Goal: Task Accomplishment & Management: Use online tool/utility

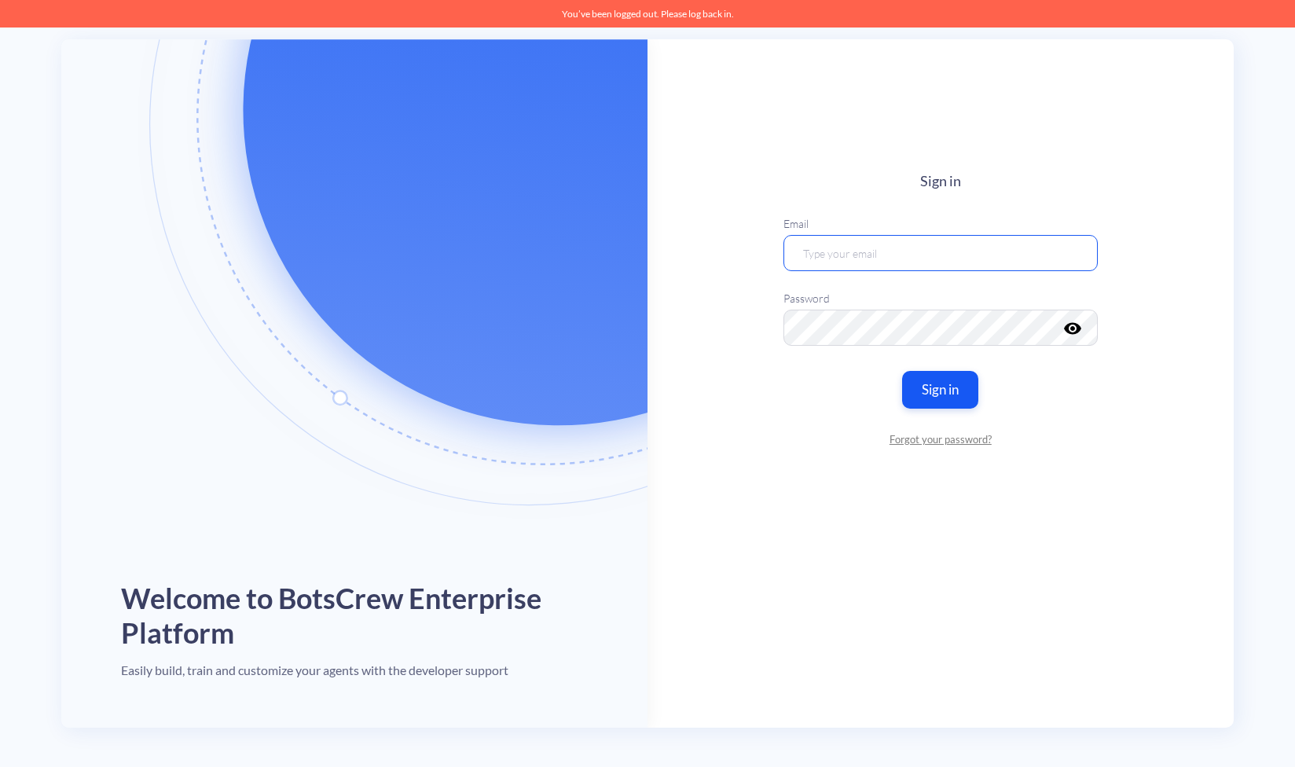
click at [967, 258] on input "email" at bounding box center [940, 253] width 314 height 36
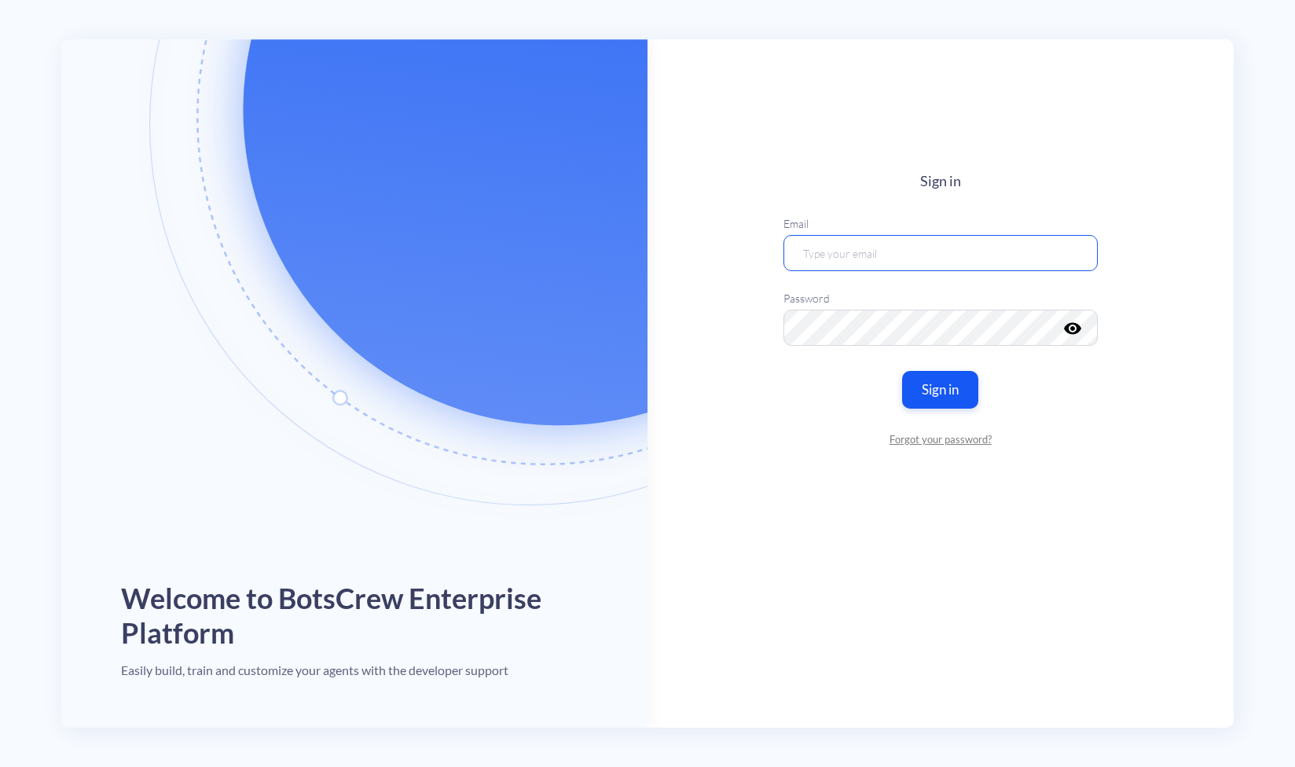
type input "[EMAIL_ADDRESS][DOMAIN_NAME]"
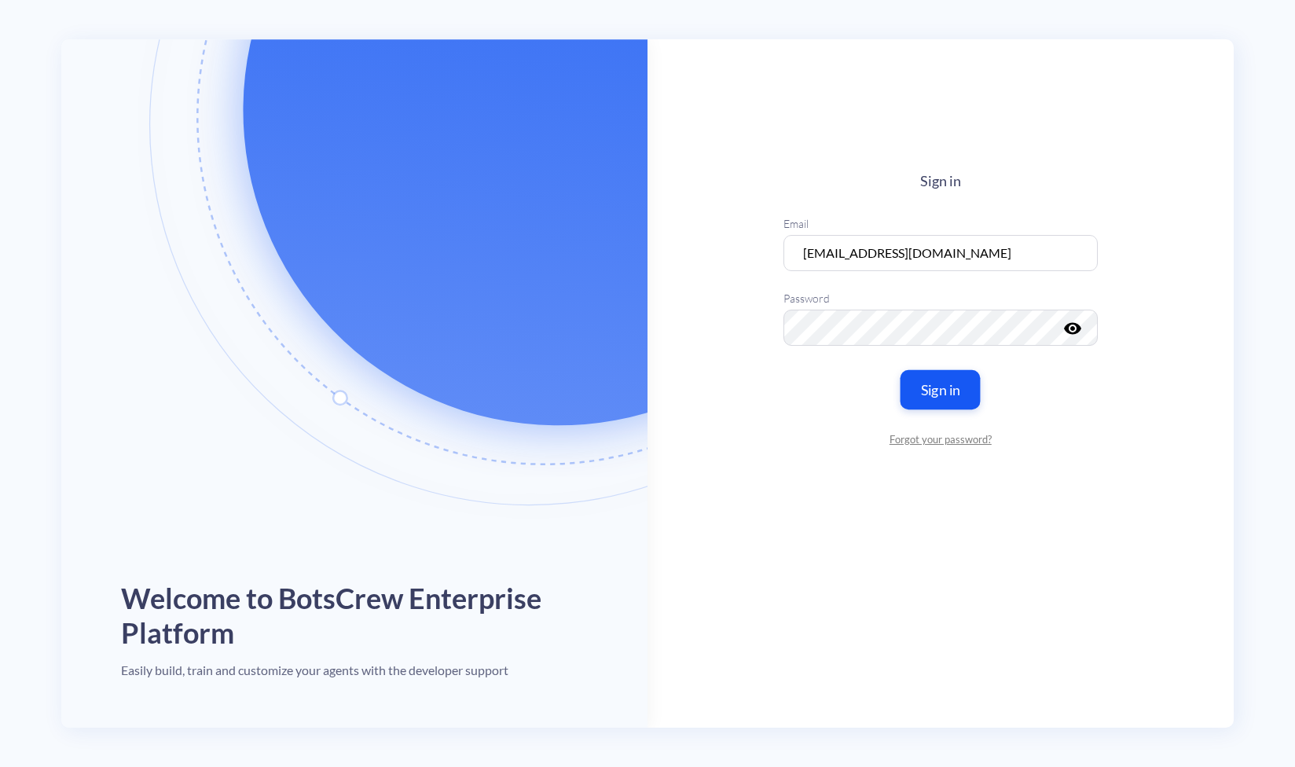
click at [943, 383] on button "Sign in" at bounding box center [940, 389] width 80 height 39
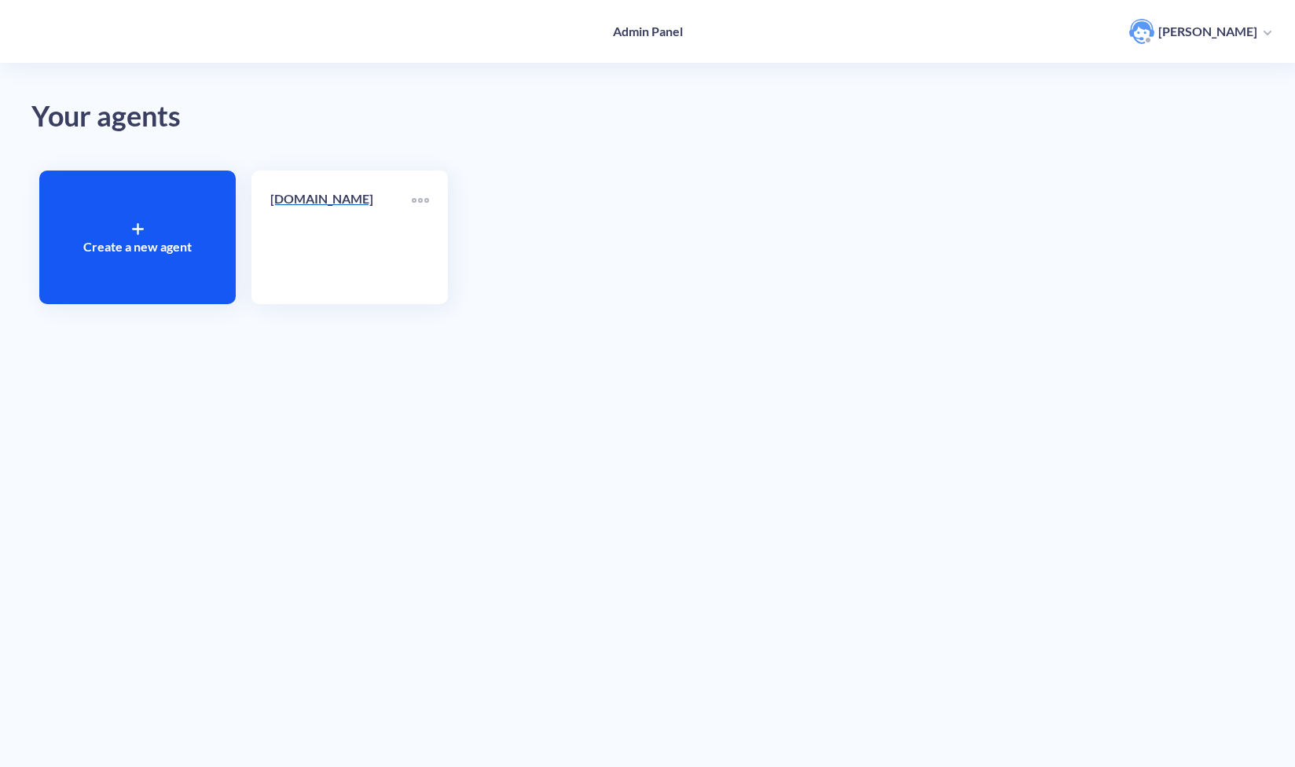
click at [299, 201] on p "[DOMAIN_NAME]" at bounding box center [340, 198] width 141 height 19
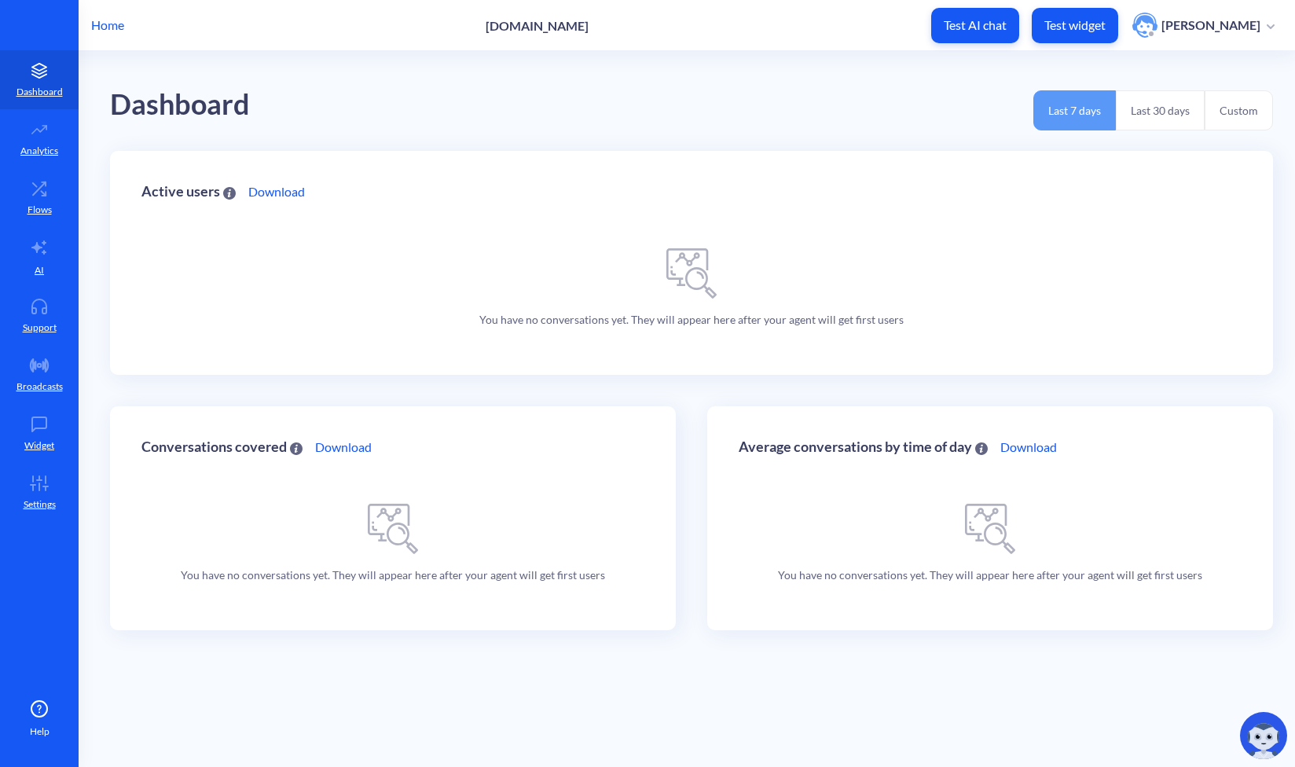
click at [567, 197] on div "Active users Download" at bounding box center [691, 207] width 1100 height 50
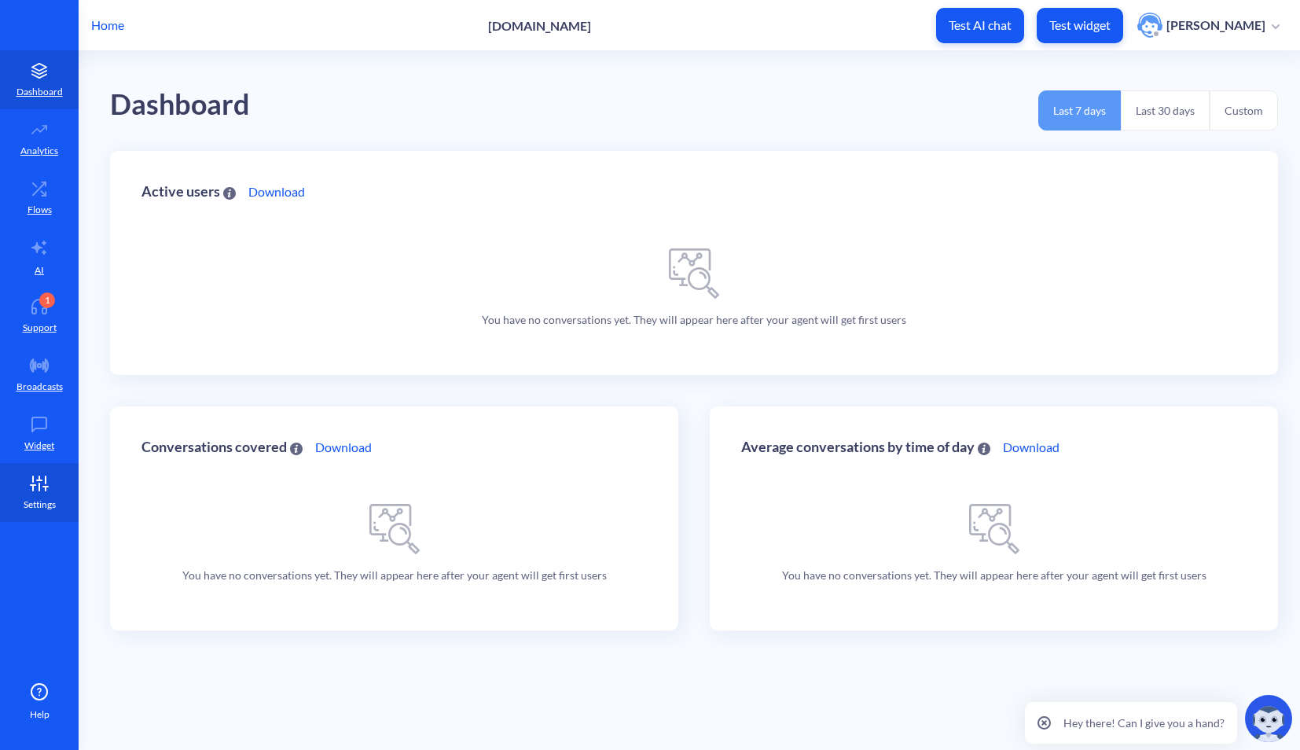
click at [34, 490] on icon at bounding box center [39, 483] width 31 height 16
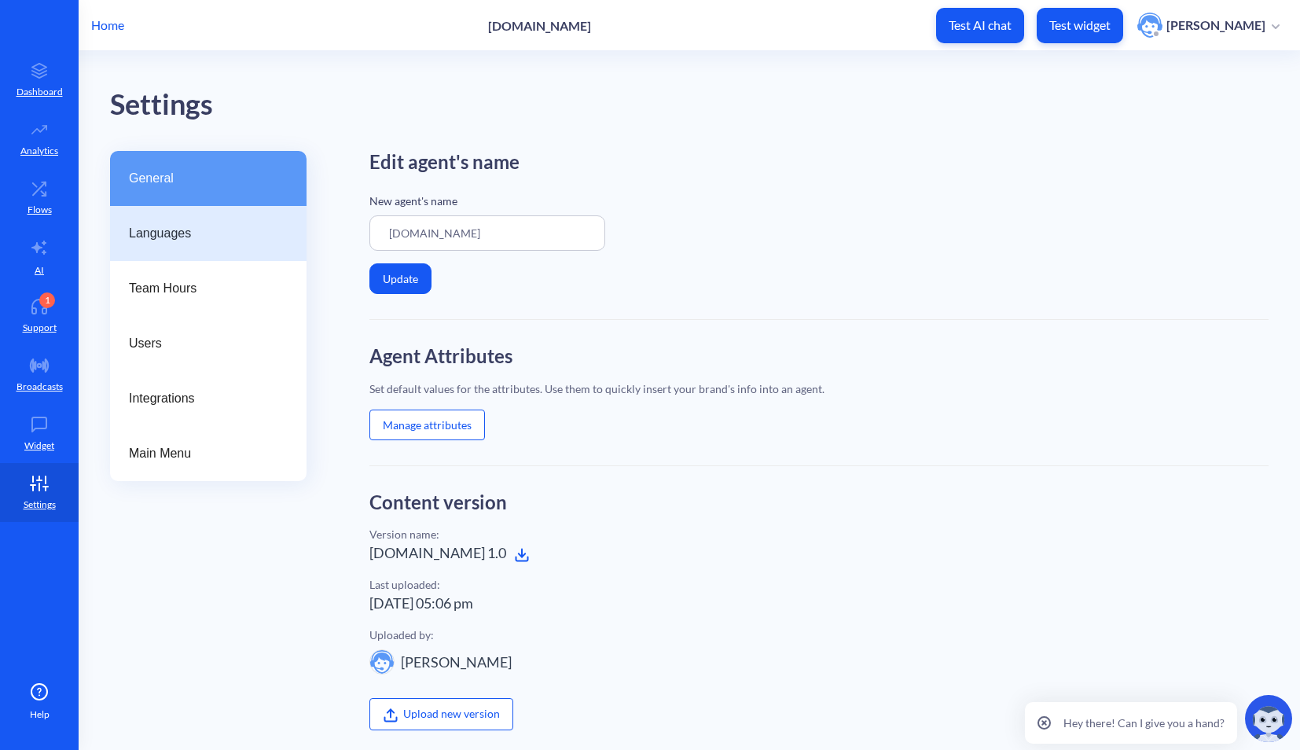
click at [160, 236] on span "Languages" at bounding box center [202, 233] width 146 height 19
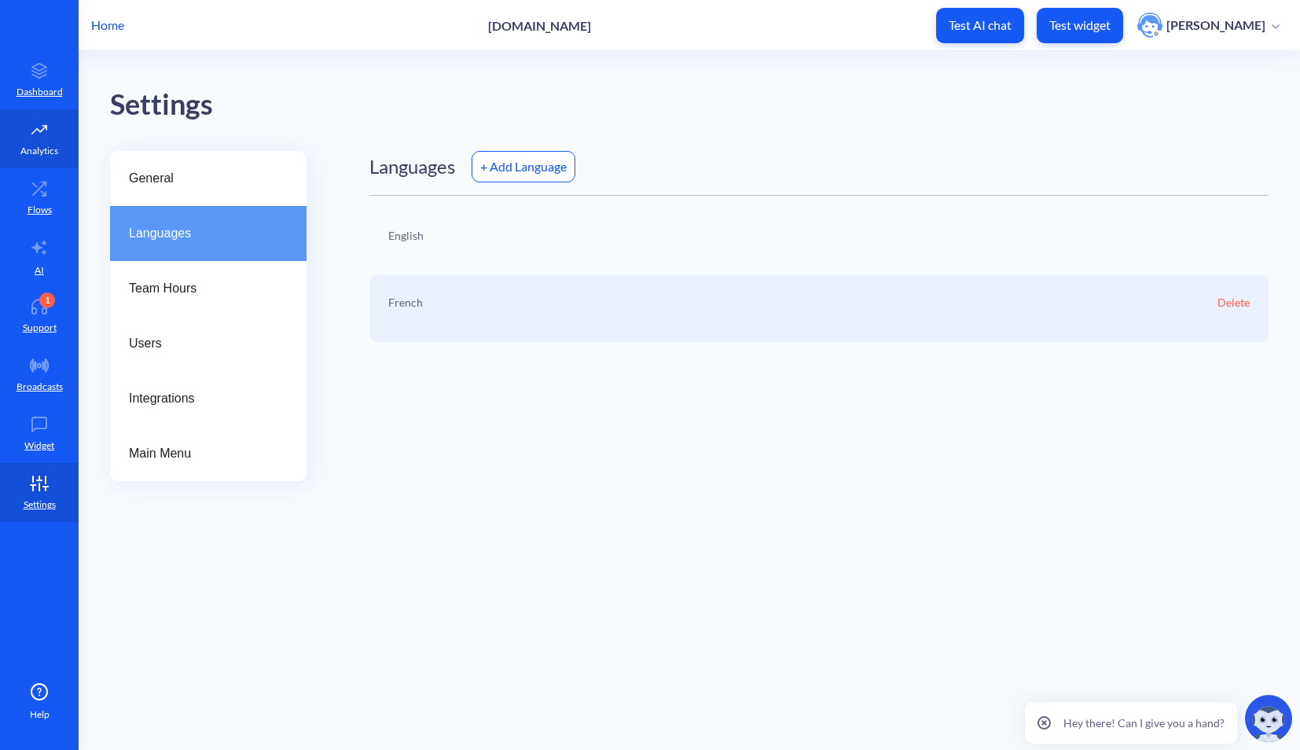
click at [42, 126] on icon at bounding box center [44, 128] width 4 height 4
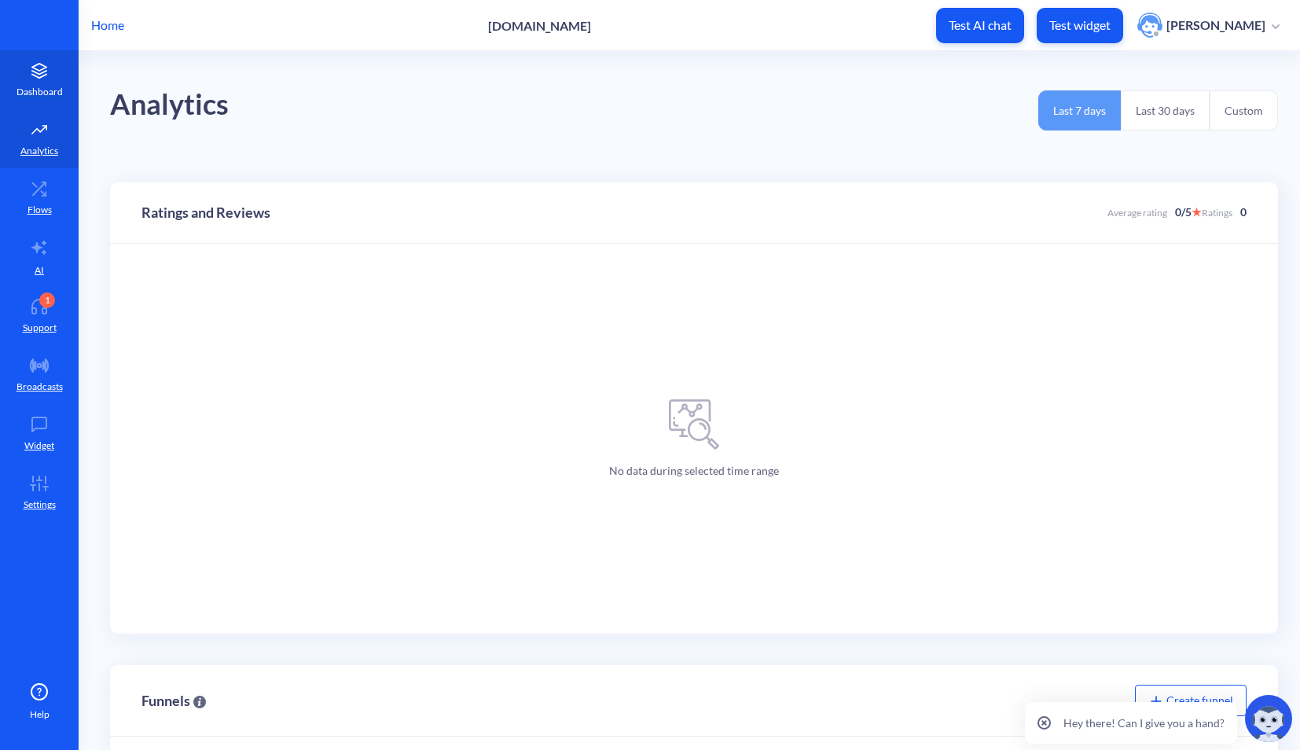
click at [40, 86] on p "Dashboard" at bounding box center [40, 92] width 46 height 14
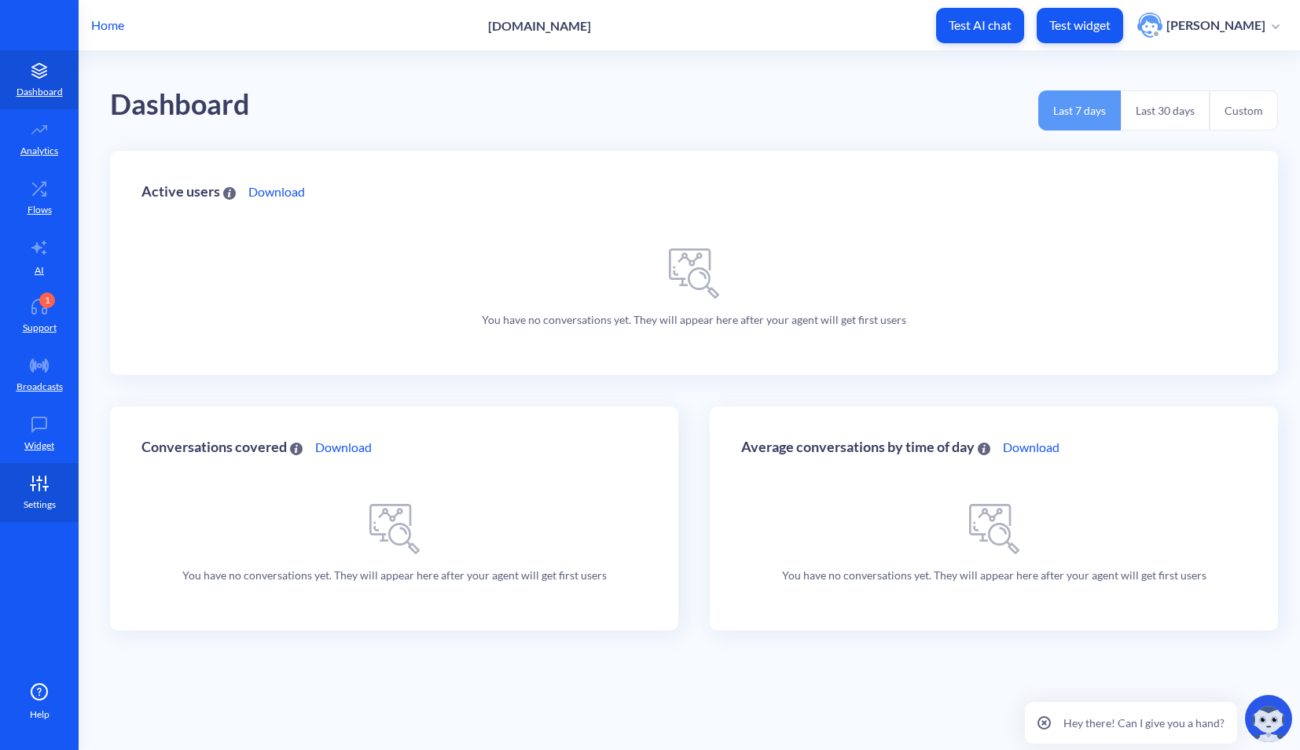
click at [34, 491] on link "Settings" at bounding box center [39, 492] width 79 height 59
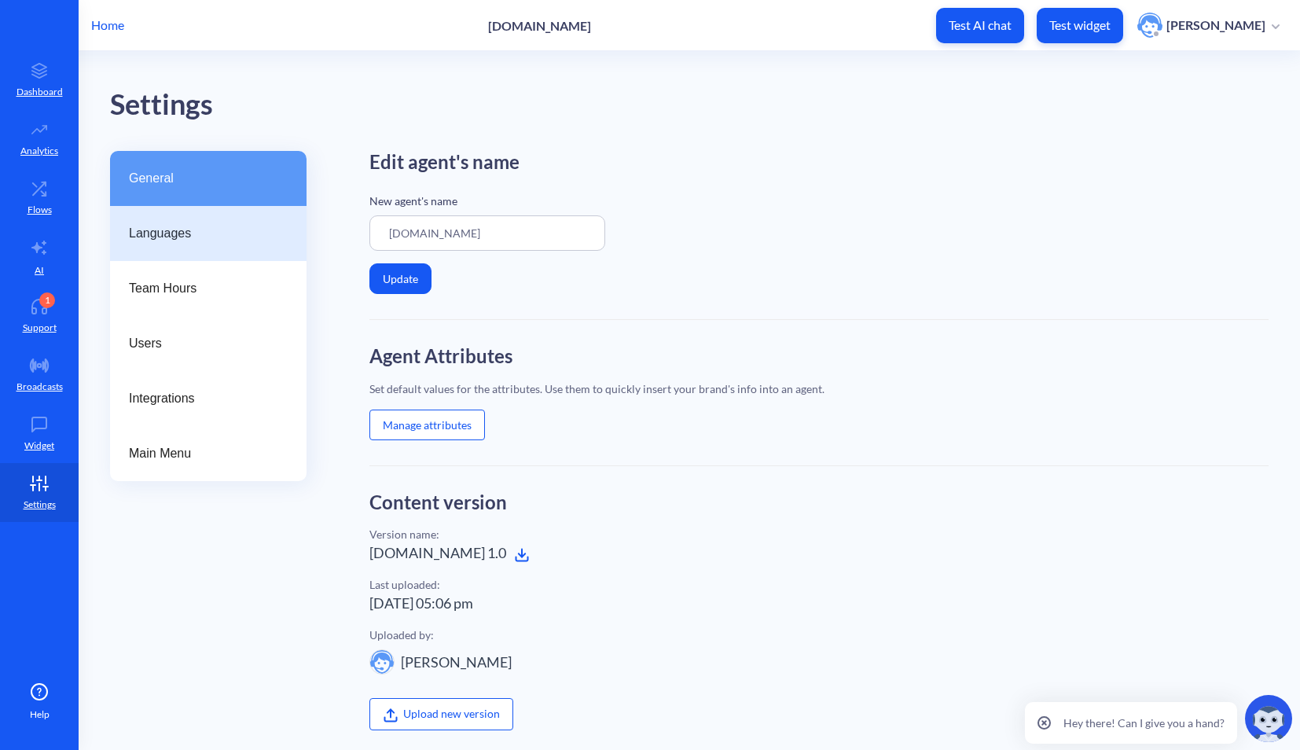
click at [199, 225] on span "Languages" at bounding box center [202, 233] width 146 height 19
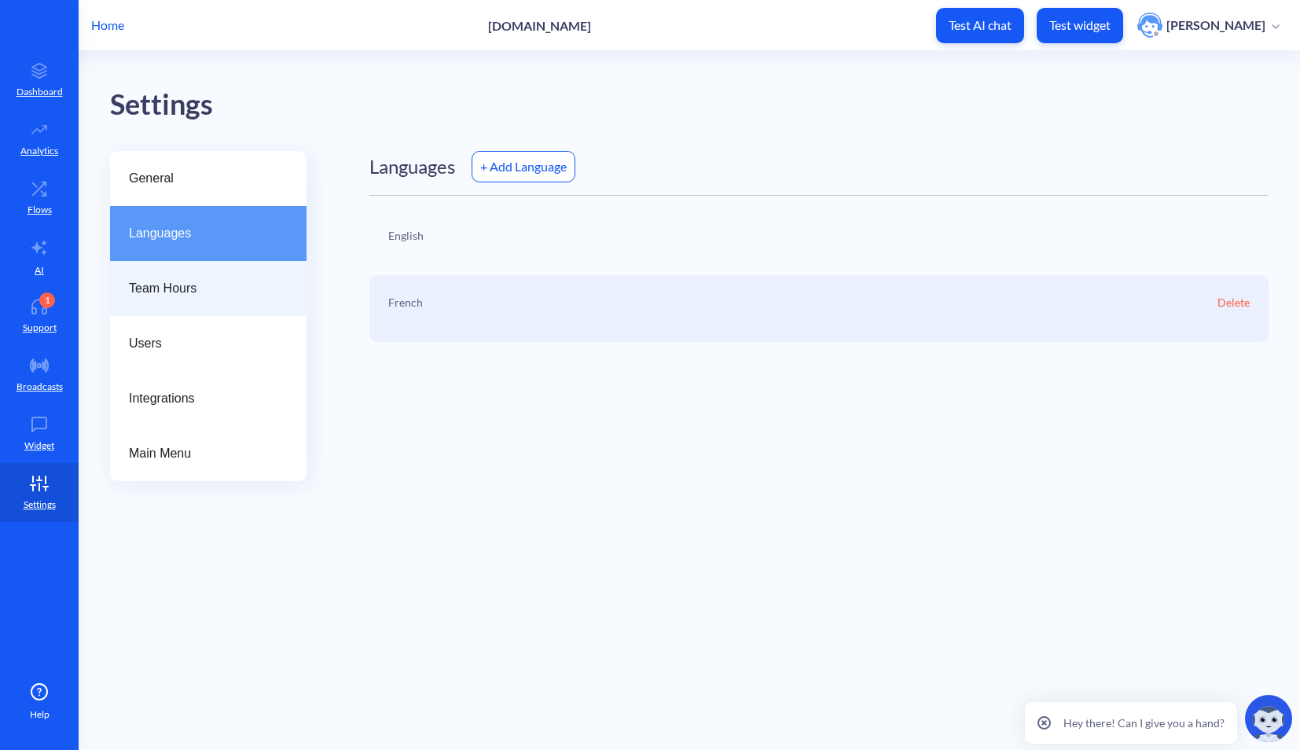
click at [164, 288] on span "Team Hours" at bounding box center [202, 288] width 146 height 19
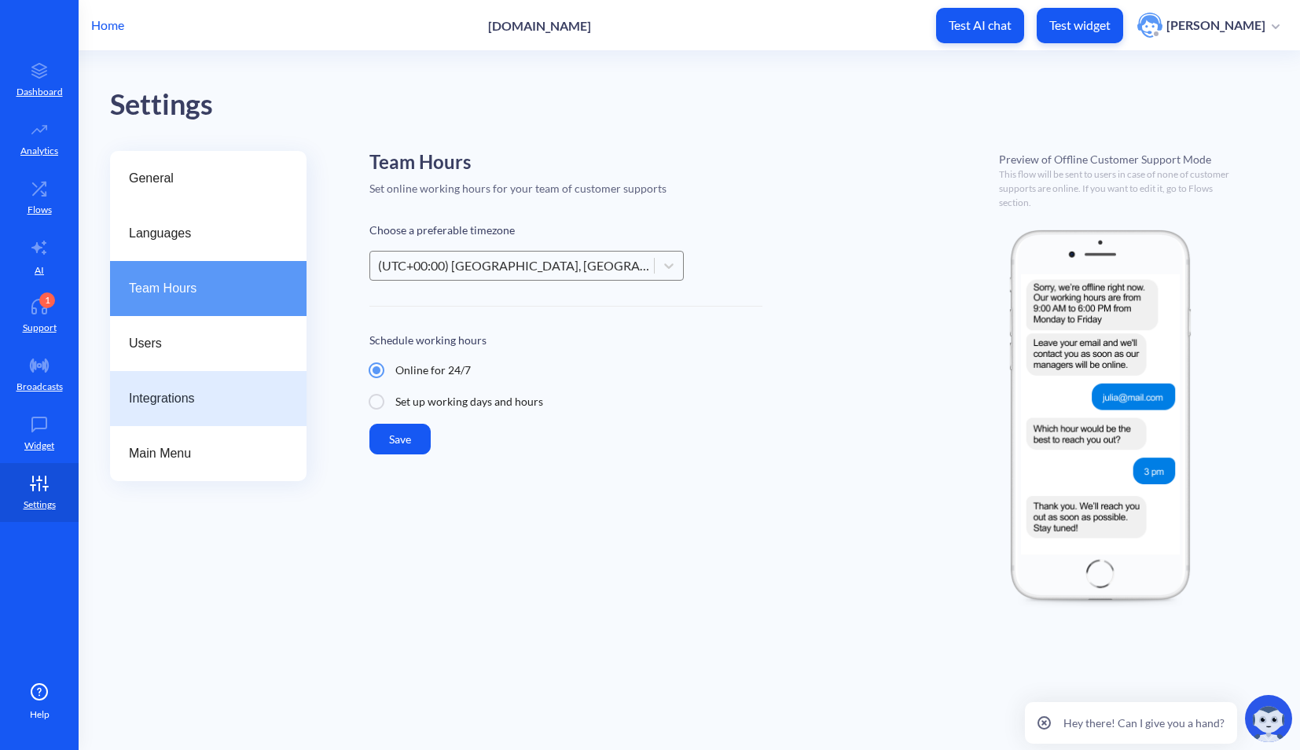
click at [152, 404] on span "Integrations" at bounding box center [202, 398] width 146 height 19
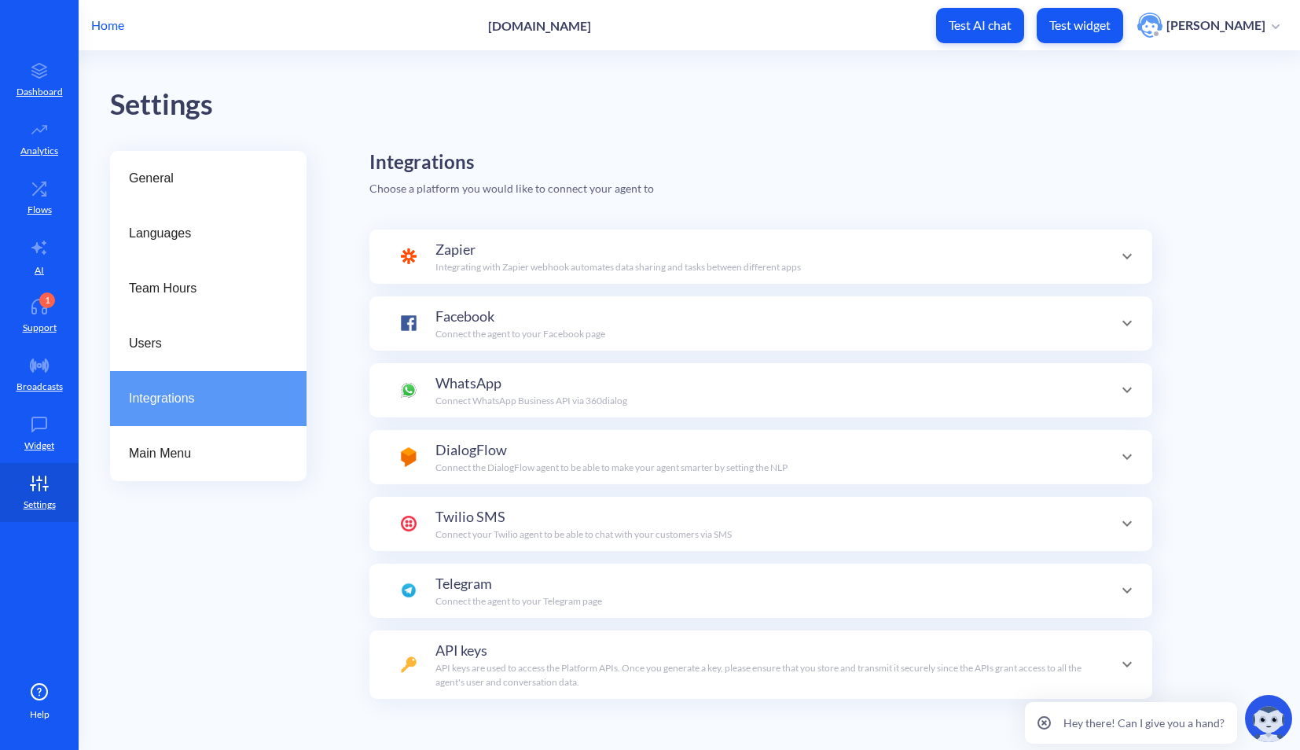
scroll to position [55, 0]
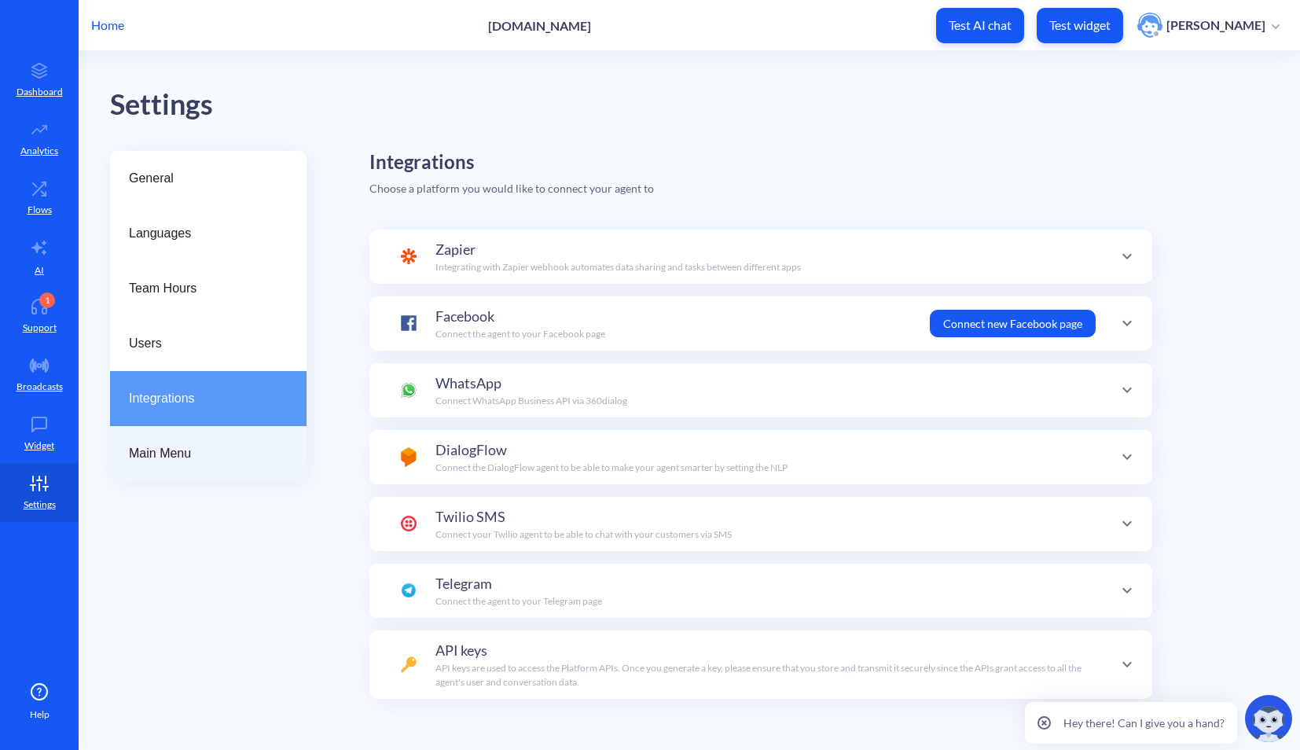
click at [152, 444] on span "Main Menu" at bounding box center [202, 453] width 146 height 19
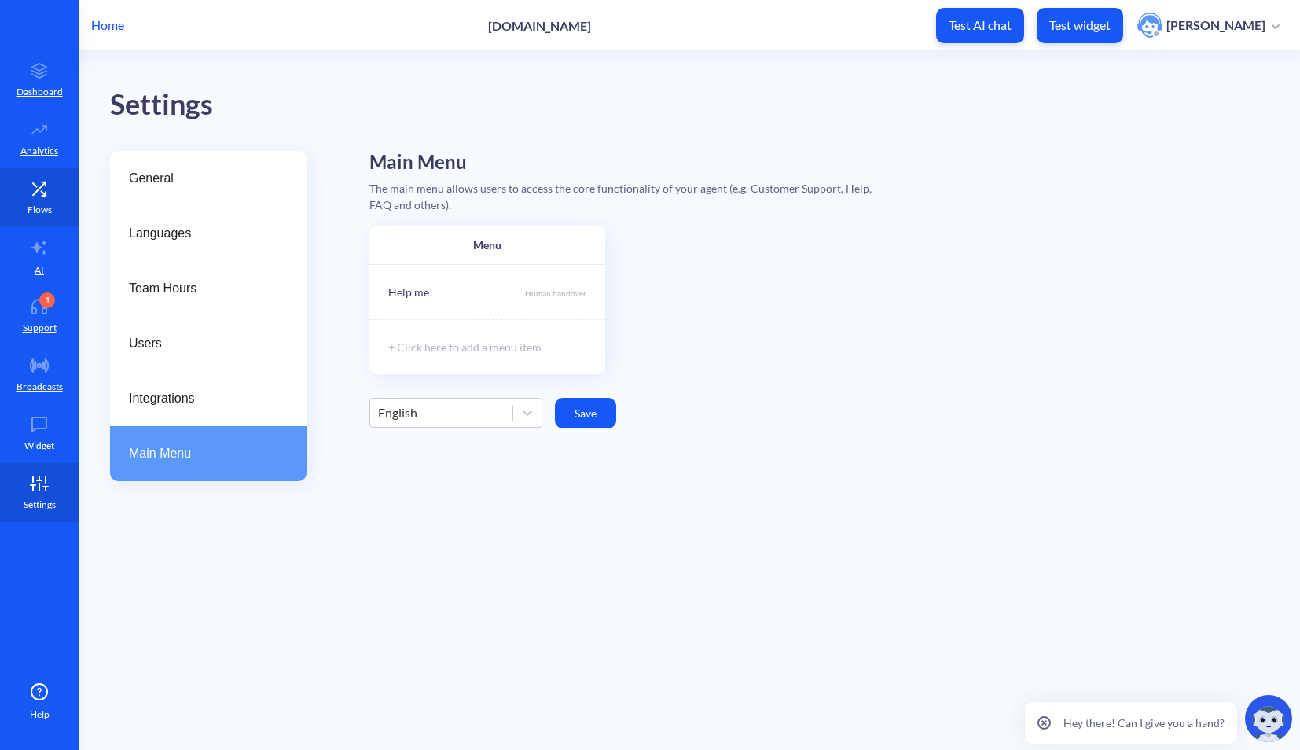
click at [31, 203] on p "Flows" at bounding box center [40, 210] width 24 height 14
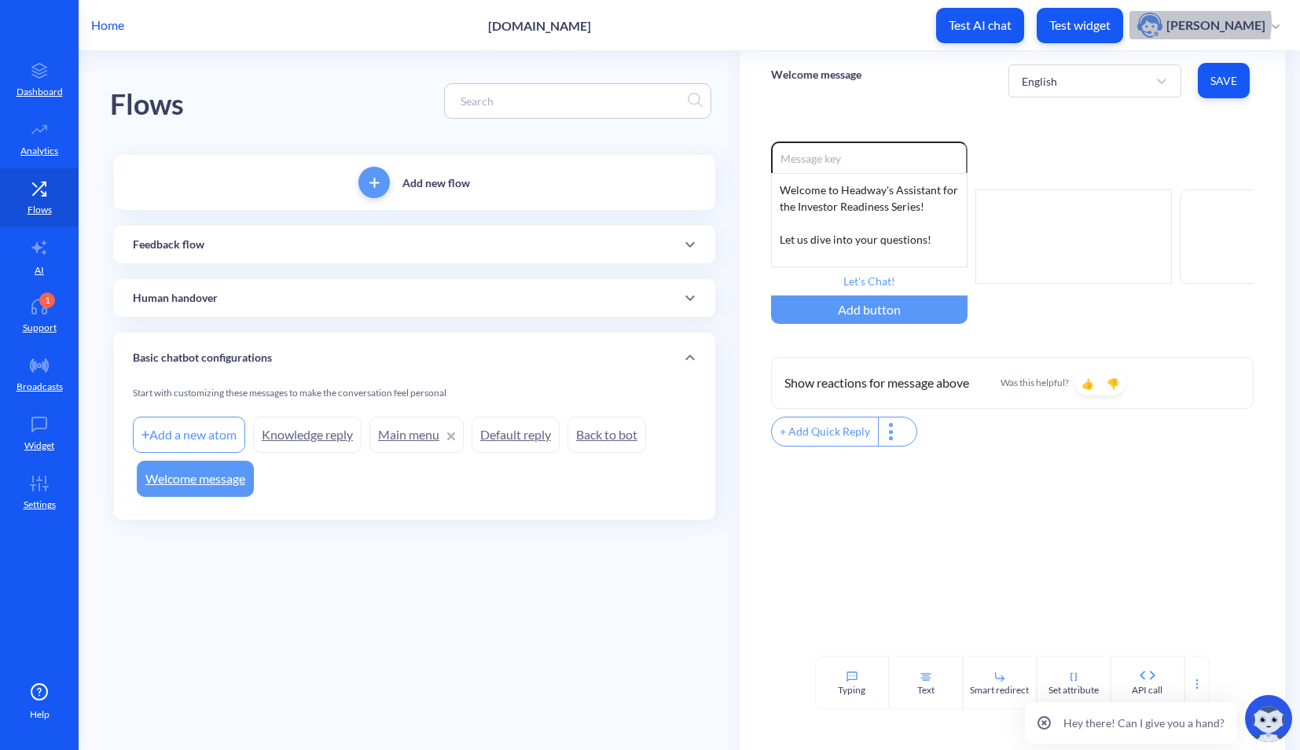
click at [1208, 23] on p "[PERSON_NAME]" at bounding box center [1215, 25] width 99 height 17
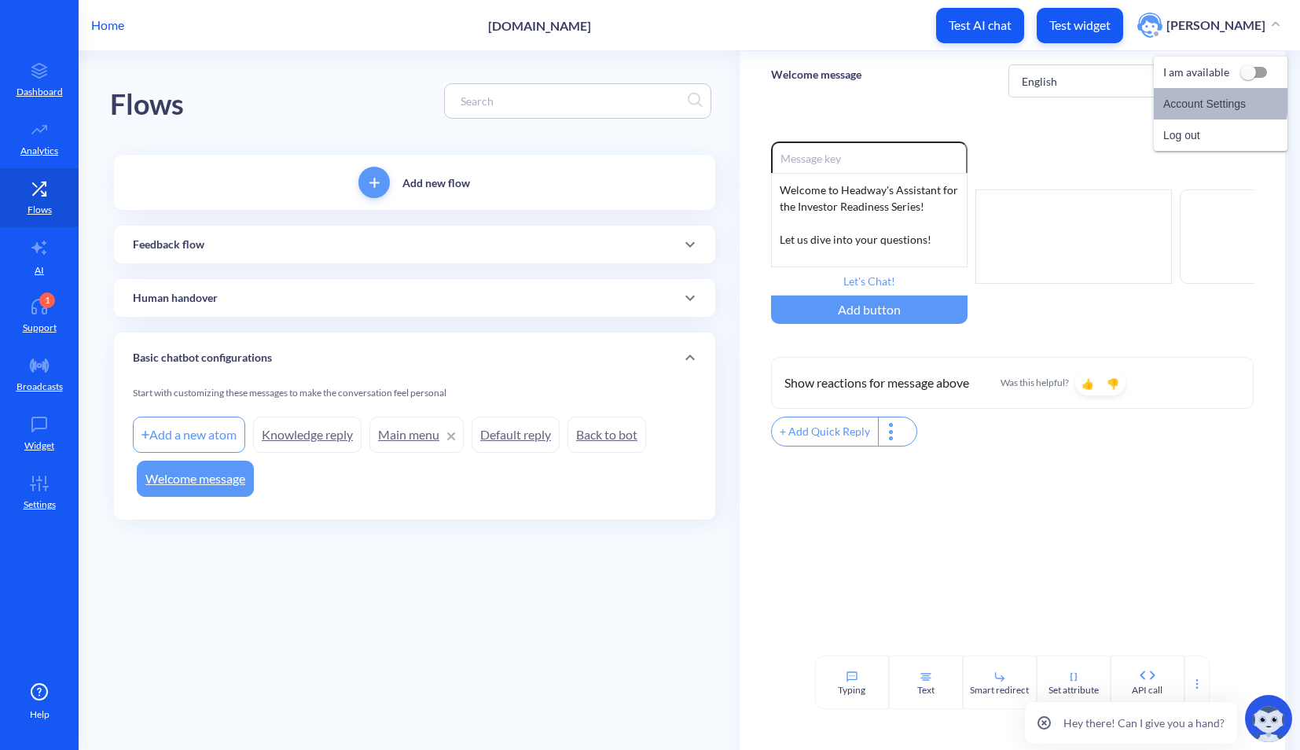
click at [1181, 101] on li "Account Settings" at bounding box center [1220, 103] width 134 height 31
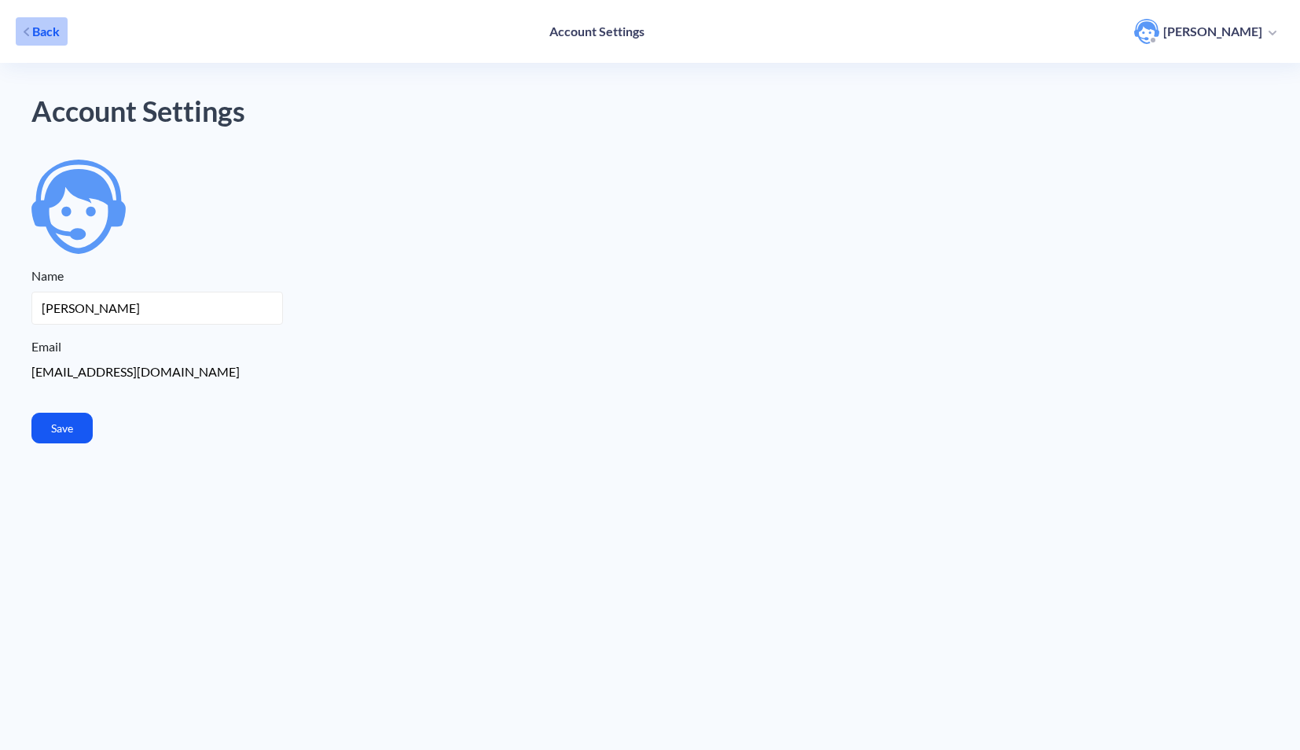
click at [34, 31] on span "Back" at bounding box center [46, 31] width 28 height 17
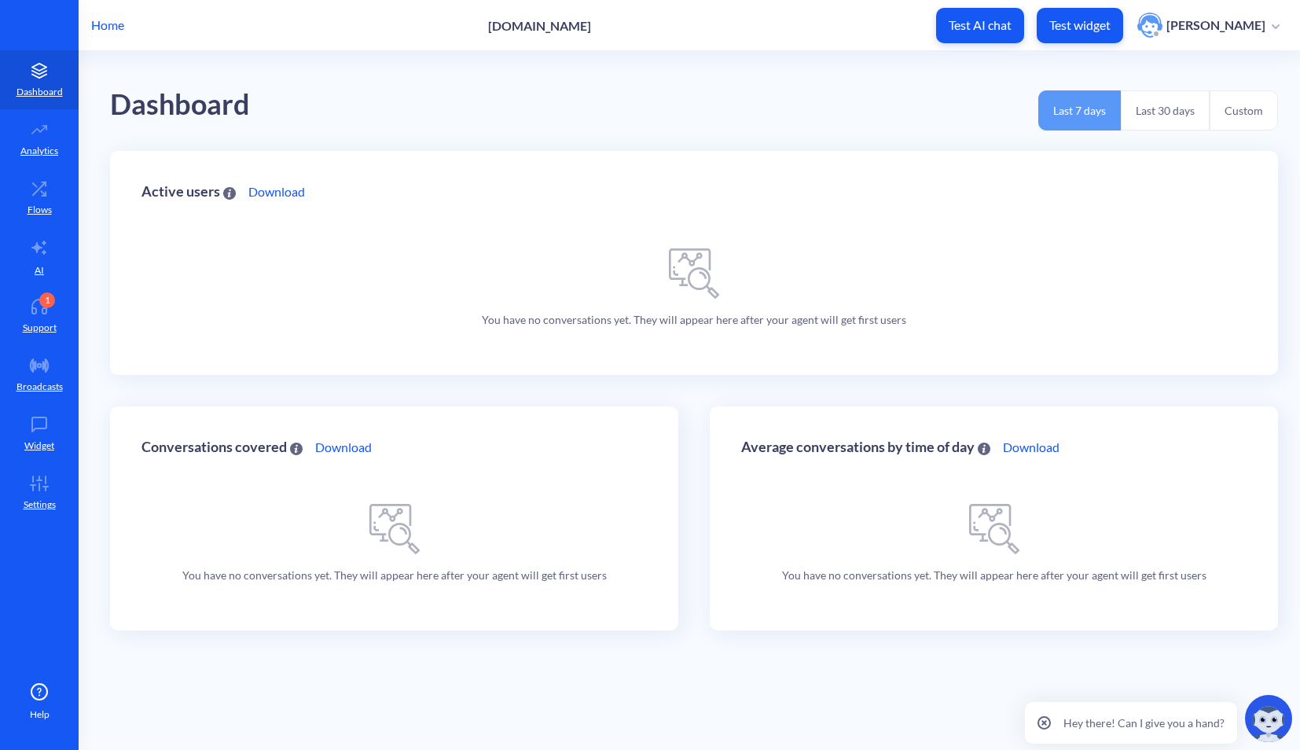
click at [1234, 115] on button "Custom" at bounding box center [1243, 110] width 68 height 40
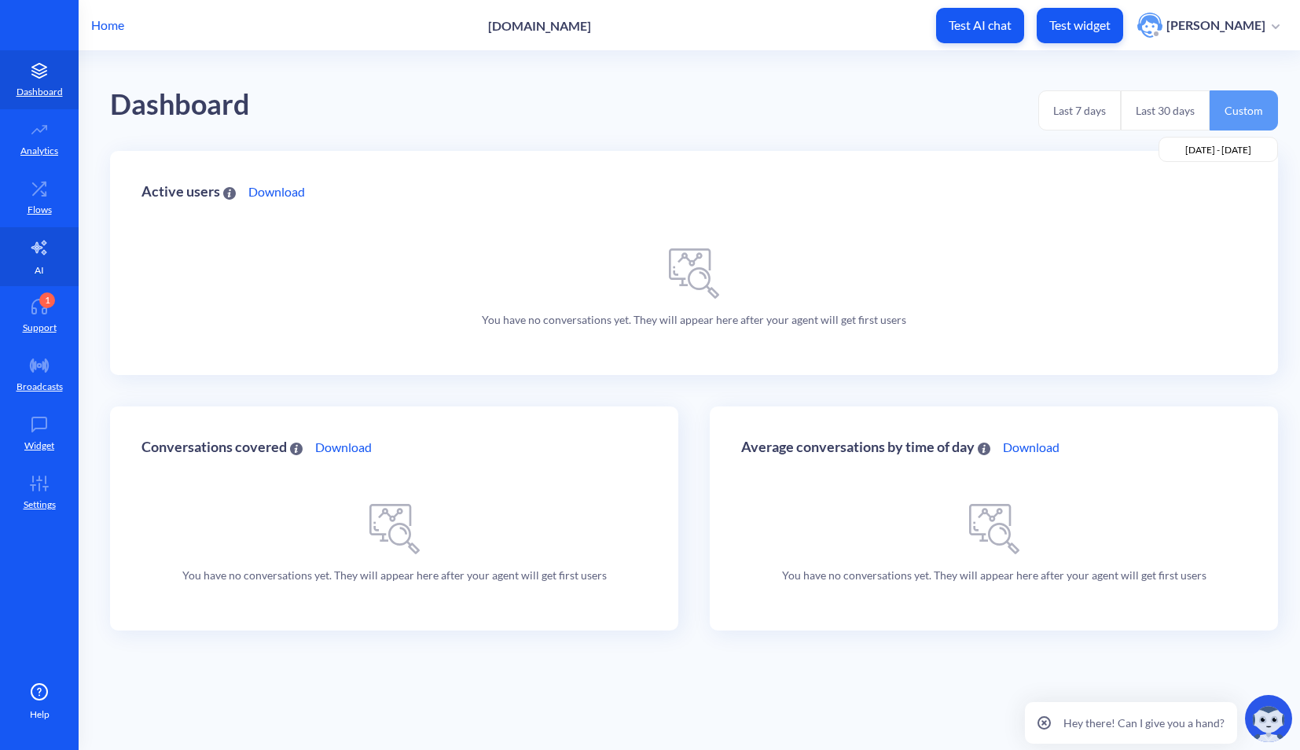
click at [38, 256] on link "AI" at bounding box center [39, 256] width 79 height 59
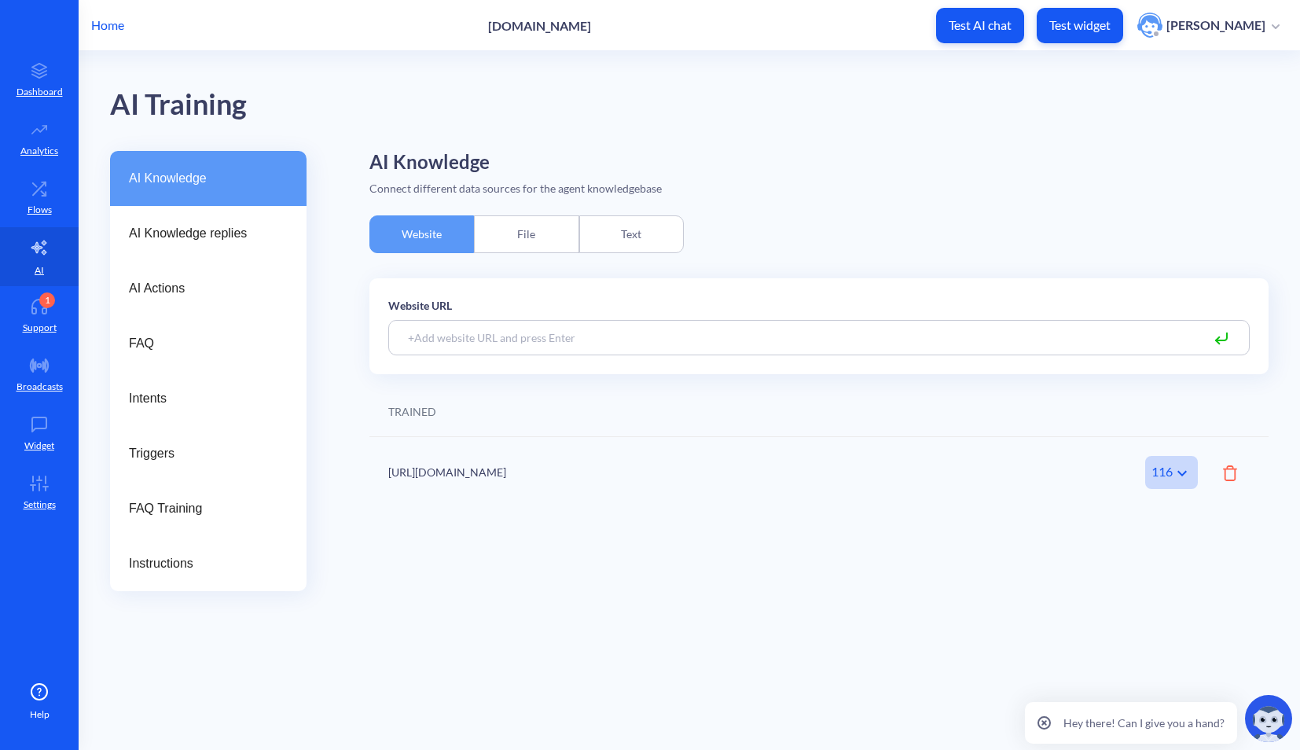
click at [541, 233] on div "File" at bounding box center [526, 234] width 105 height 38
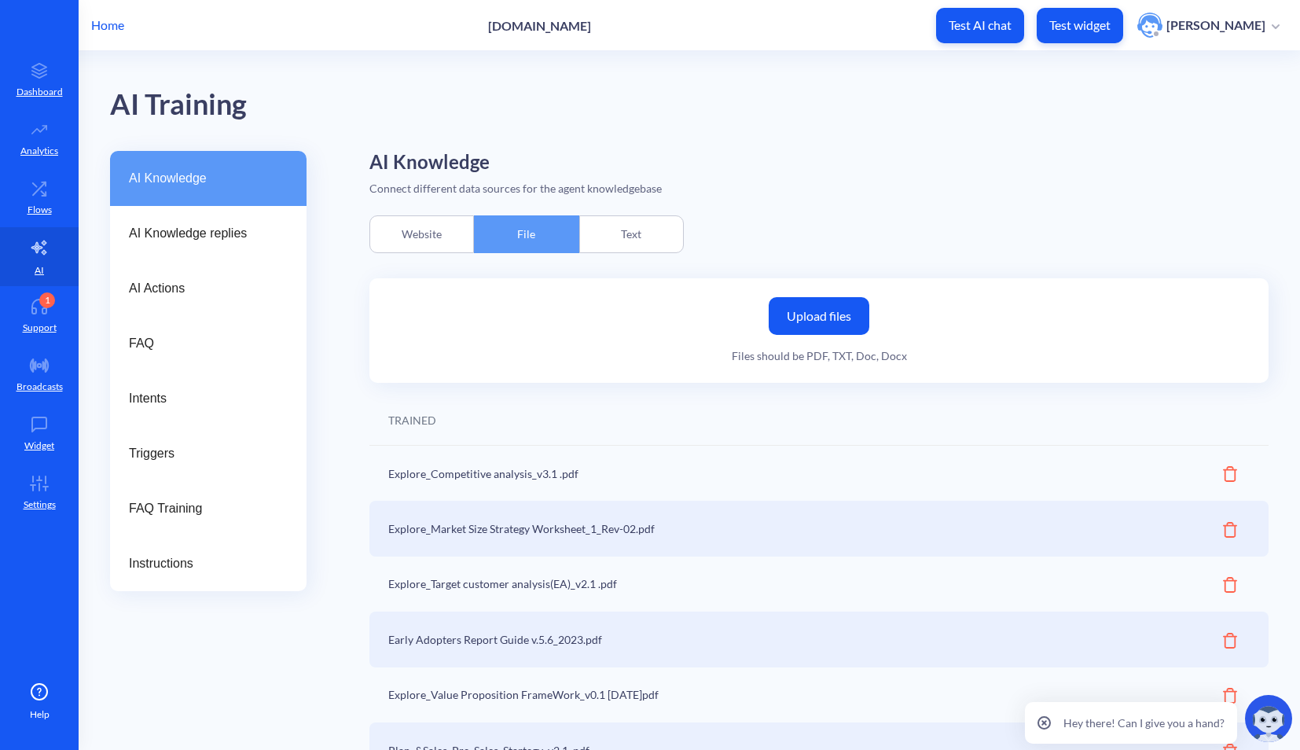
click at [616, 236] on div "Text" at bounding box center [631, 234] width 105 height 38
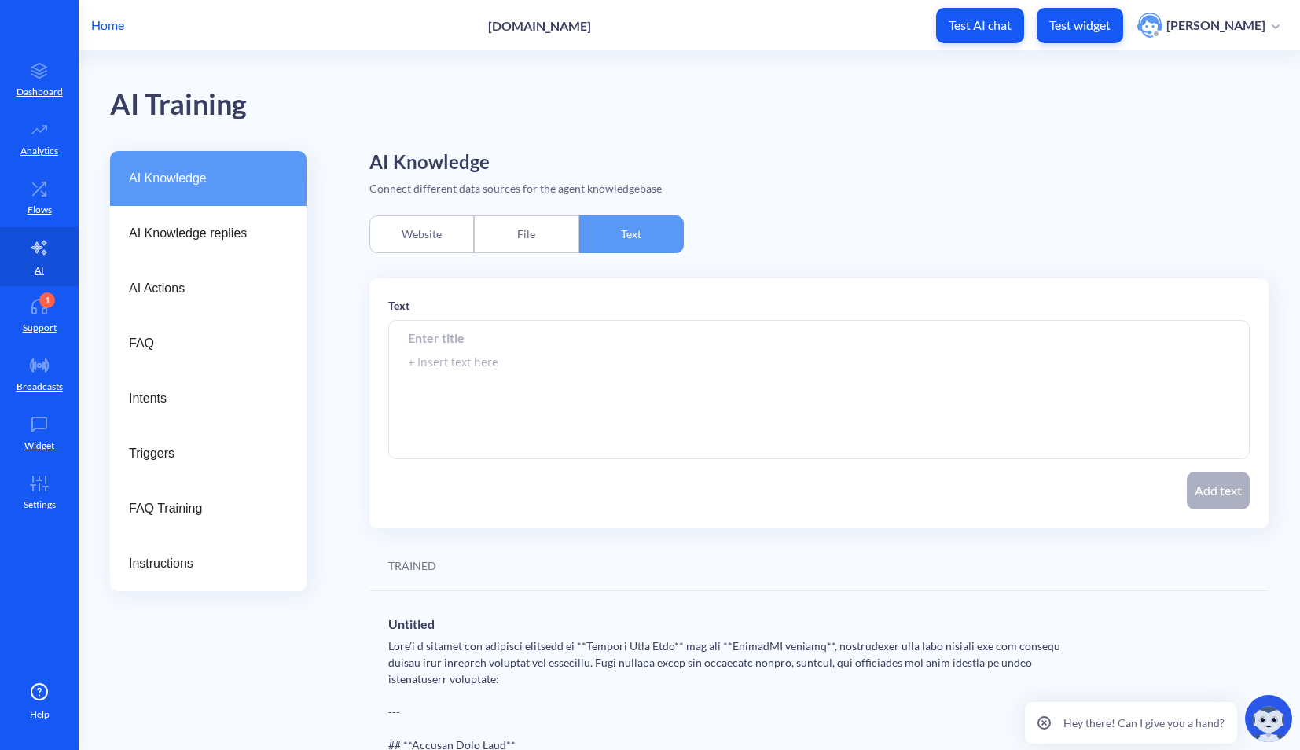
click at [387, 225] on div "Website" at bounding box center [421, 234] width 105 height 38
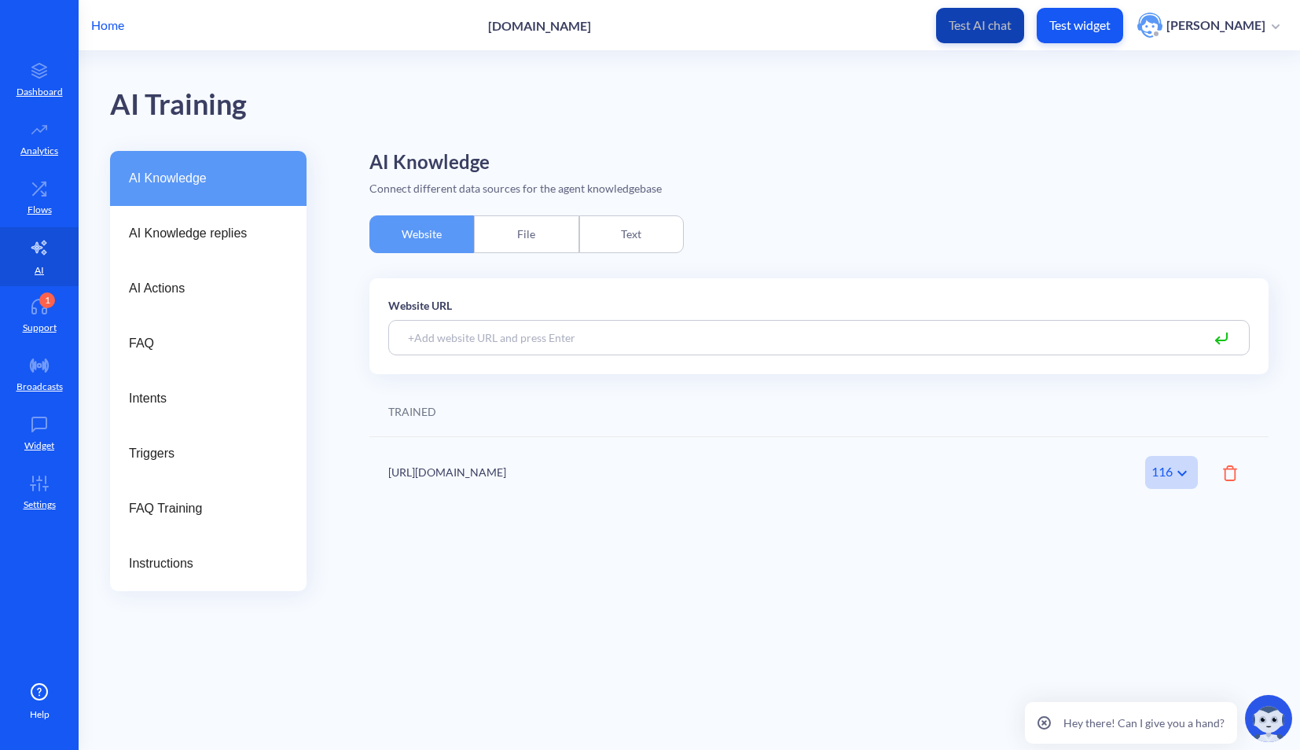
click at [995, 34] on button "Test AI chat" at bounding box center [980, 25] width 88 height 35
click at [42, 255] on icon at bounding box center [39, 247] width 19 height 19
click at [530, 230] on div "File" at bounding box center [526, 234] width 105 height 38
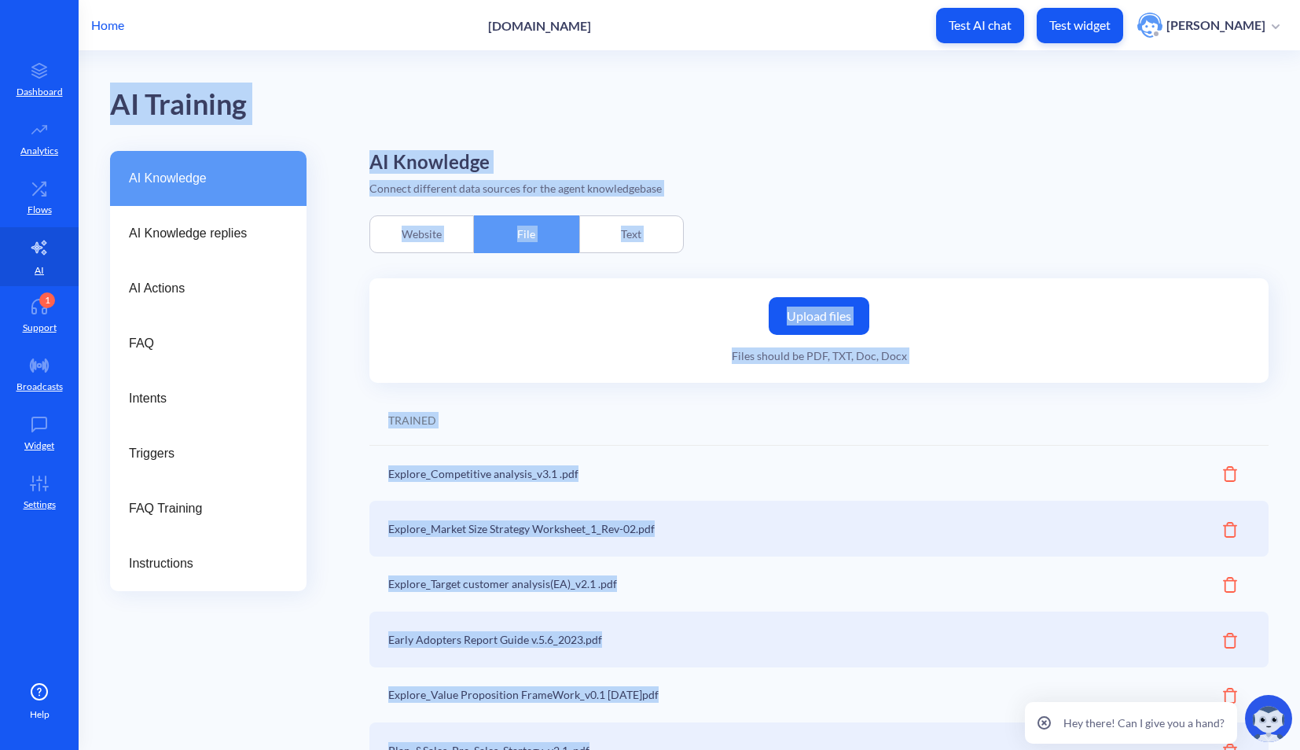
drag, startPoint x: 550, startPoint y: 441, endPoint x: 353, endPoint y: 20, distance: 465.0
click at [296, 0] on html "Home [DOMAIN_NAME] Test AI chat Test widget [PERSON_NAME] Dashboard Workflows A…" at bounding box center [650, 375] width 1300 height 750
